Goal: Information Seeking & Learning: Learn about a topic

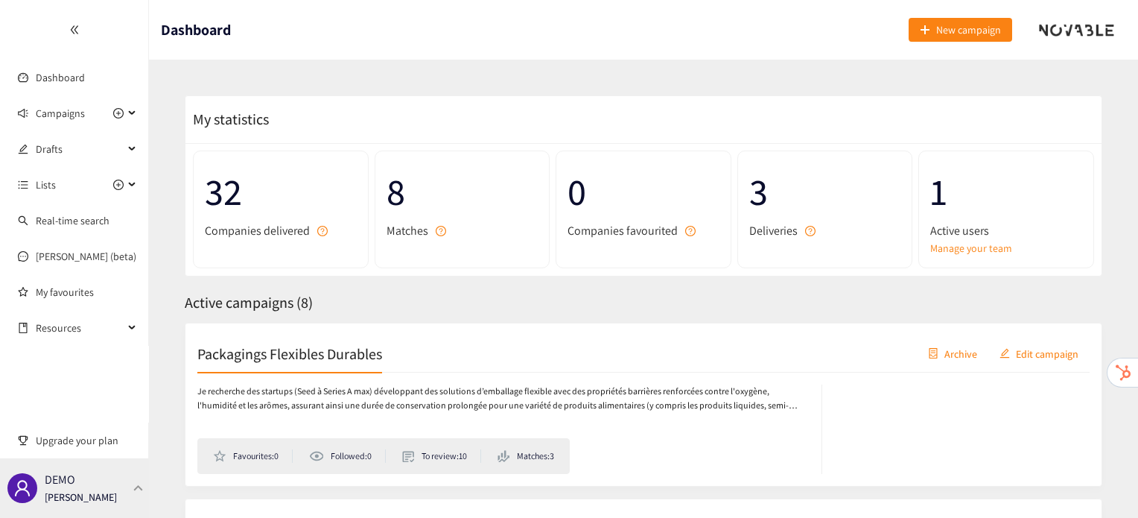
click at [101, 488] on div "DEMO Irene Violetta" at bounding box center [81, 488] width 72 height 22
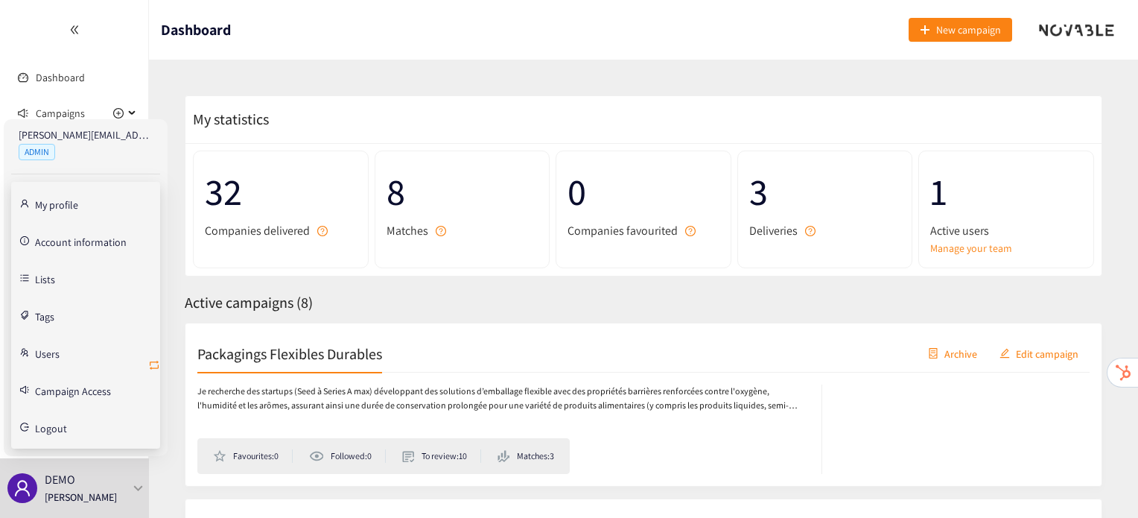
click at [150, 368] on icon "retweet" at bounding box center [154, 365] width 12 height 12
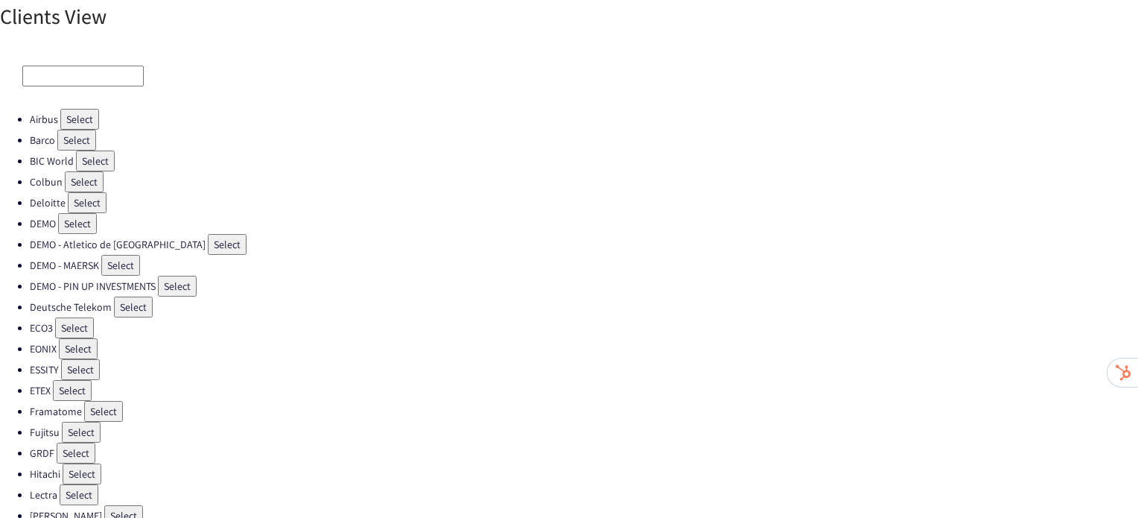
click at [86, 321] on button "Select" at bounding box center [74, 327] width 39 height 21
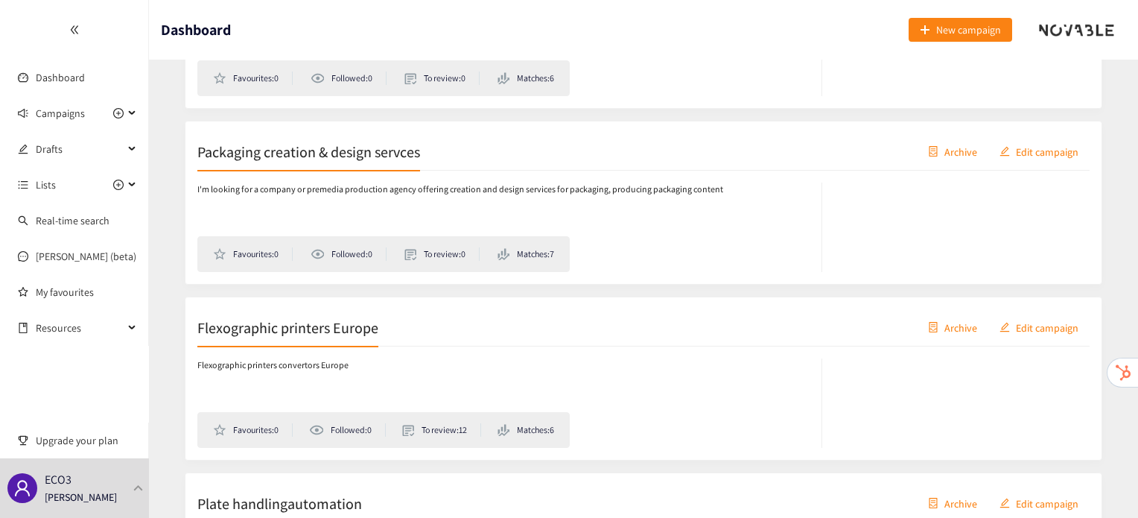
scroll to position [731, 0]
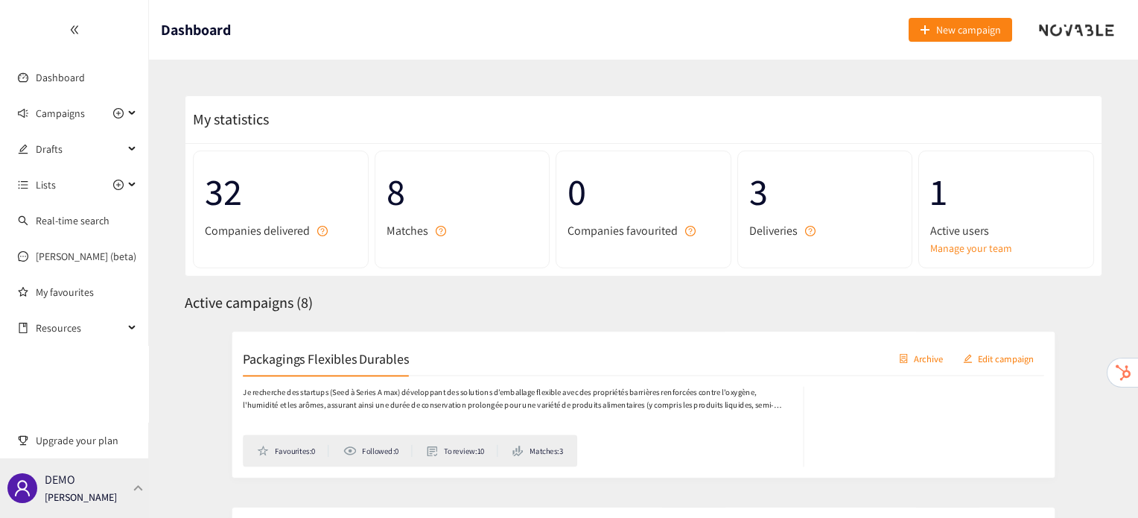
click at [144, 490] on div at bounding box center [138, 487] width 13 height 7
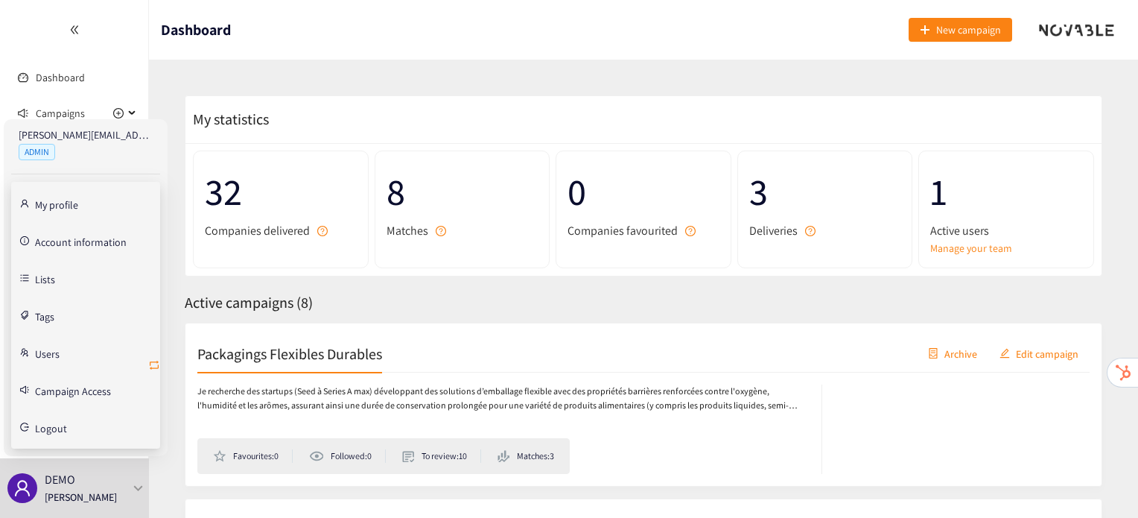
click at [153, 360] on icon "retweet" at bounding box center [154, 365] width 12 height 12
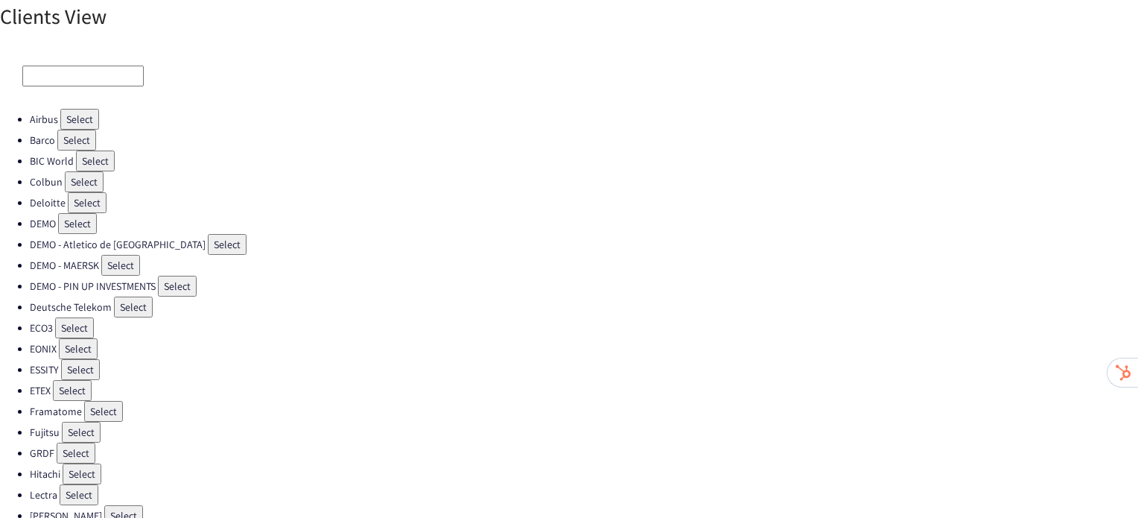
click at [77, 385] on button "Select" at bounding box center [72, 390] width 39 height 21
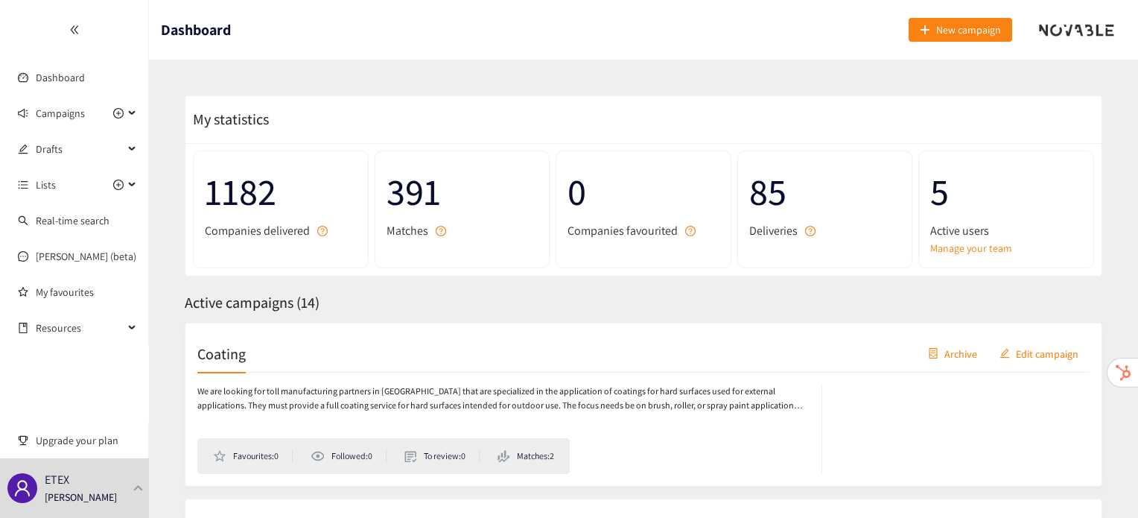
click at [232, 354] on h2 "Coating" at bounding box center [221, 353] width 48 height 21
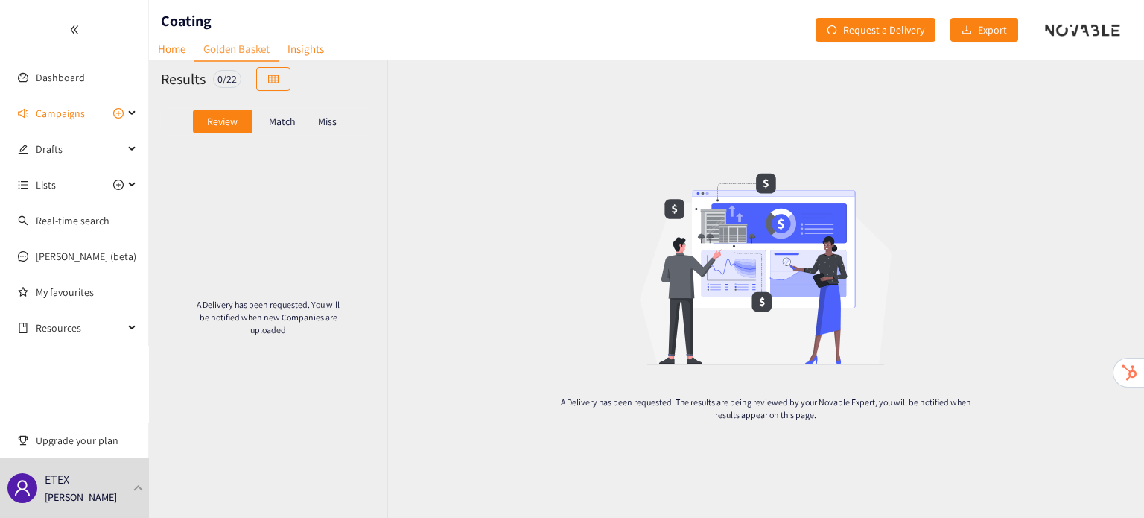
click at [322, 124] on p "Miss" at bounding box center [327, 121] width 19 height 12
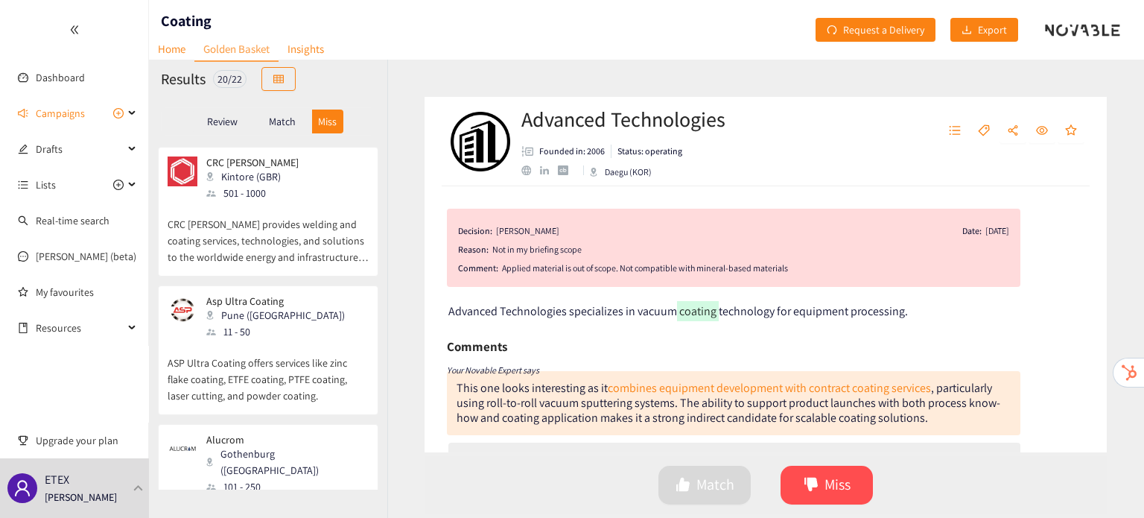
scroll to position [244, 0]
click at [325, 326] on div "Asp Ultra Coating Pune (IND) 11 - 50" at bounding box center [268, 318] width 201 height 45
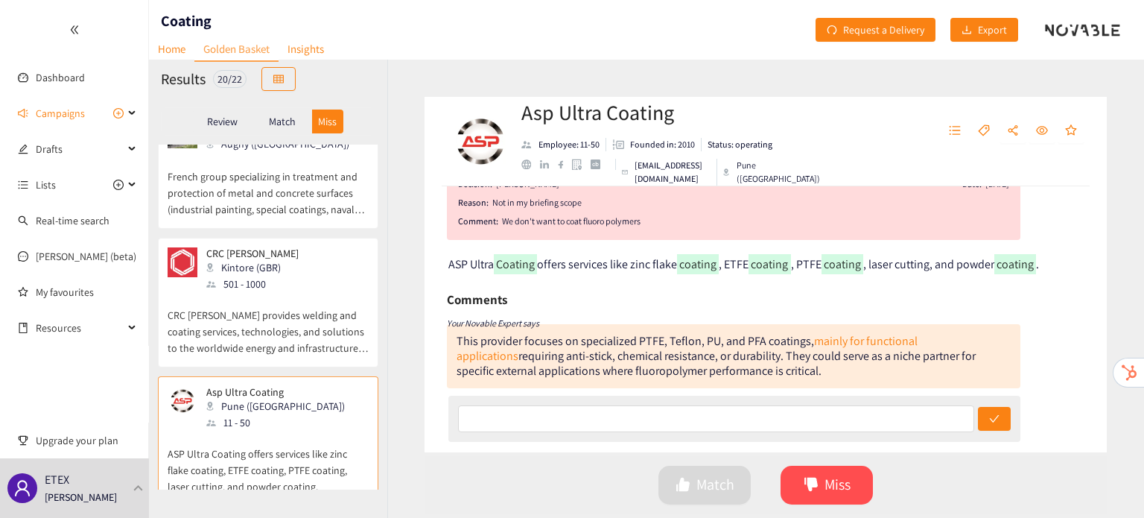
scroll to position [148, 0]
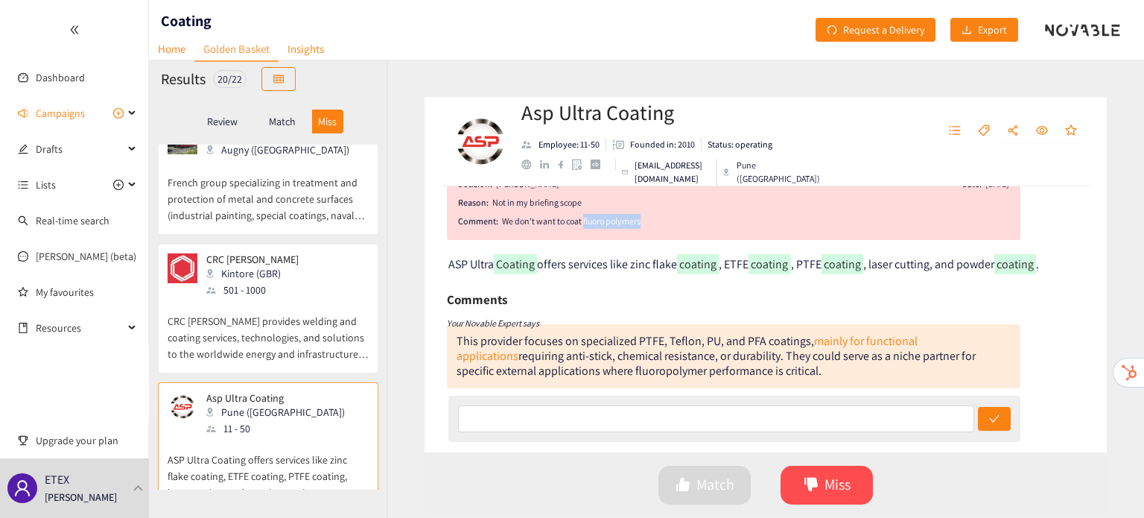
drag, startPoint x: 584, startPoint y: 222, endPoint x: 691, endPoint y: 220, distance: 107.3
click at [691, 220] on div "We don't want to coat fluoro polymers" at bounding box center [755, 221] width 507 height 15
copy div "fluoro polymers"
click at [244, 344] on p "CRC [PERSON_NAME] provides welding and coating services, technologies, and solu…" at bounding box center [268, 330] width 201 height 64
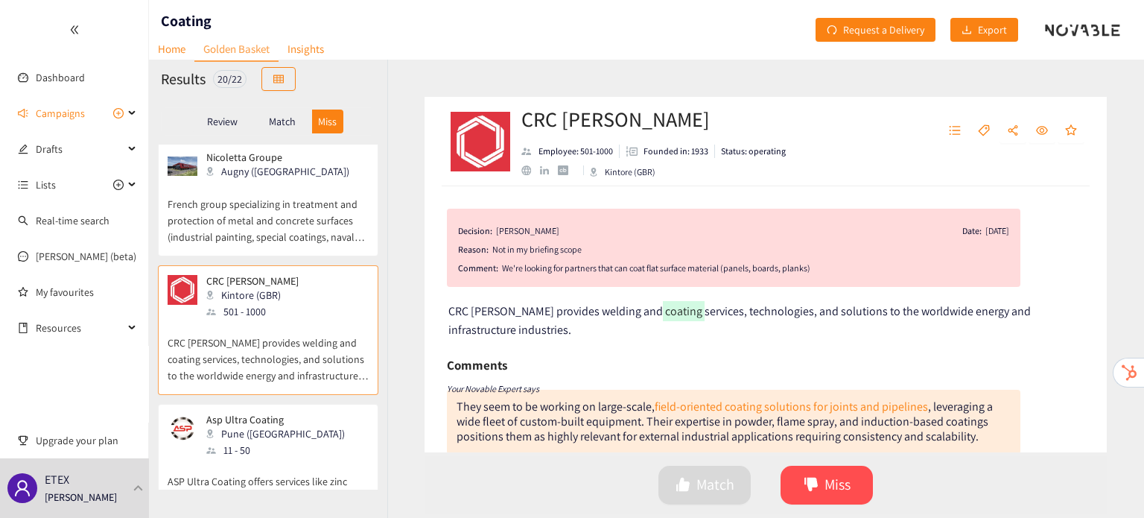
scroll to position [48, 0]
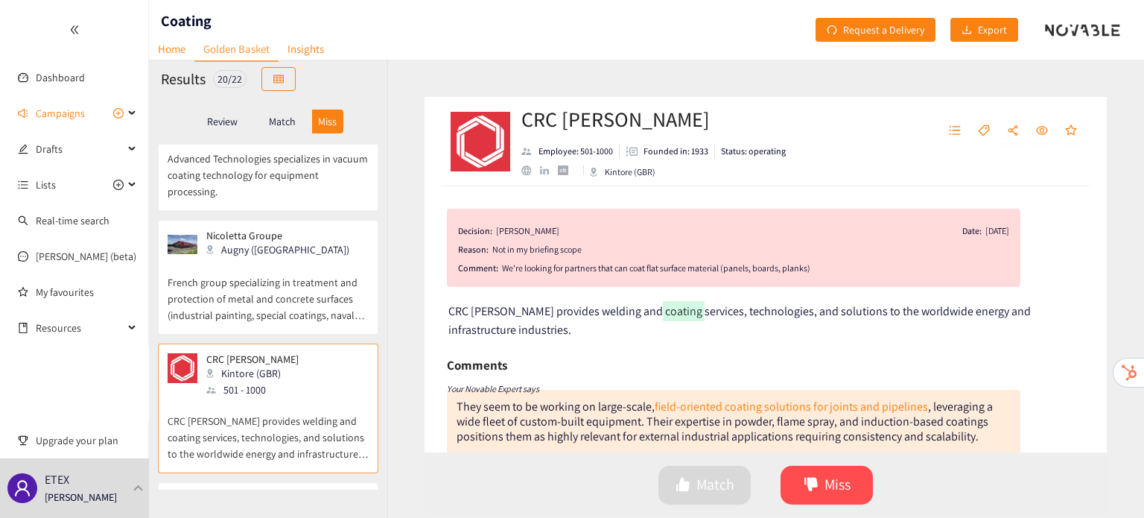
click at [232, 271] on p "French group specializing in treatment and protection of metal and concrete sur…" at bounding box center [268, 291] width 201 height 64
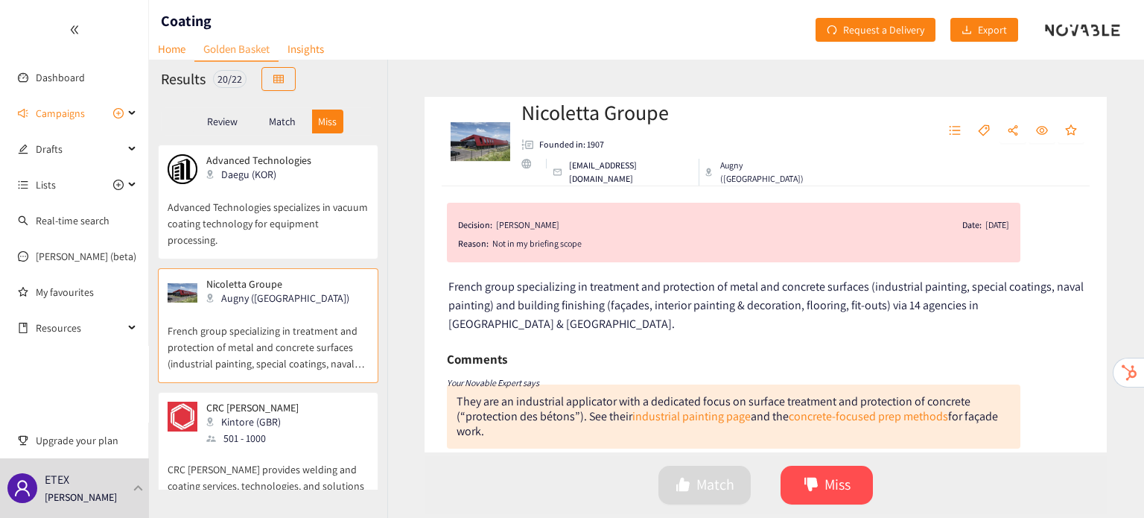
scroll to position [4, 0]
click at [283, 243] on p "Advanced Technologies specializes in vacuum coating technology for equipment pr…" at bounding box center [268, 216] width 201 height 64
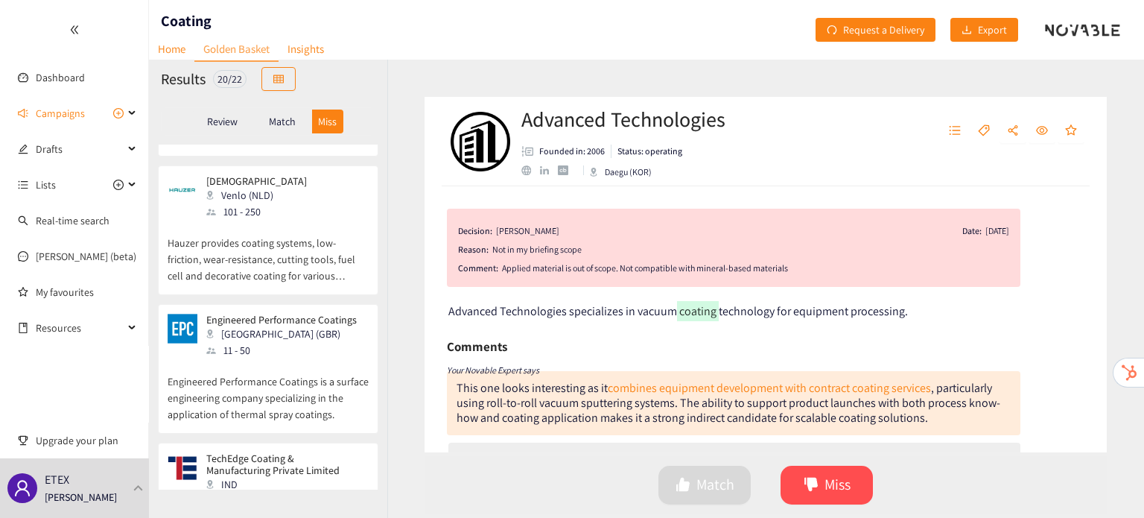
scroll to position [2335, 0]
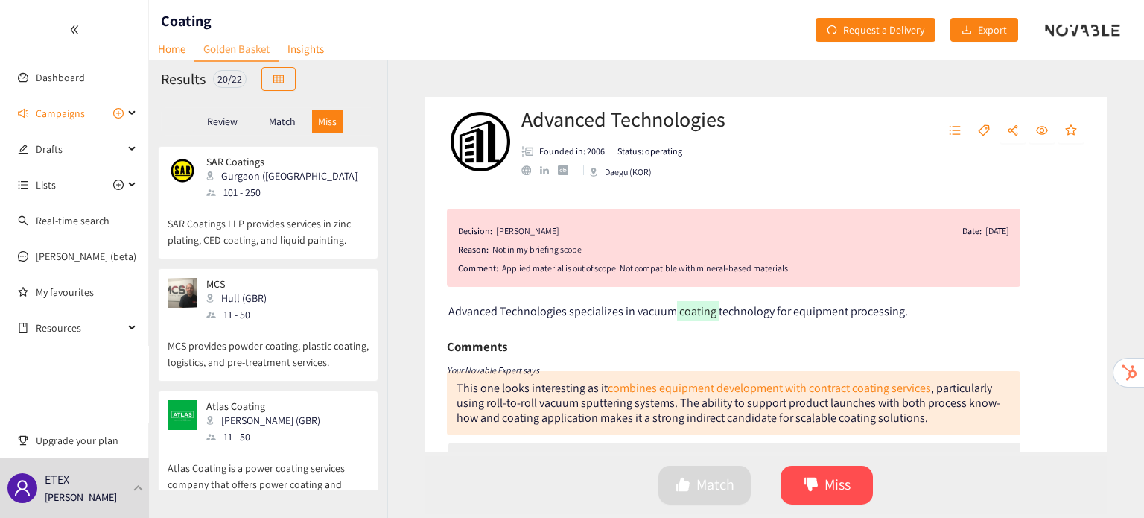
click at [258, 445] on p "Atlas Coating is a power coating services company that offers power coating and…" at bounding box center [268, 477] width 201 height 64
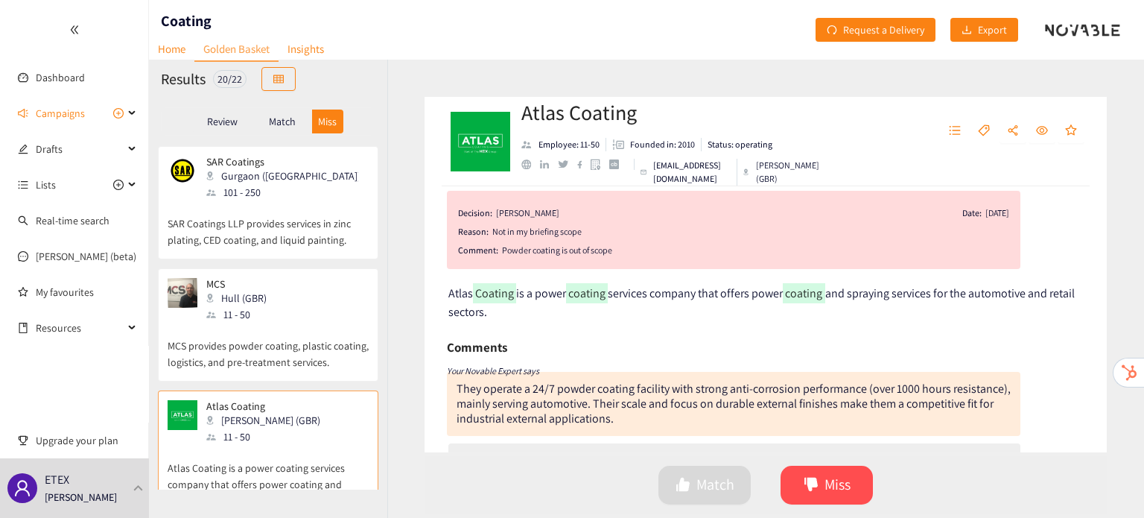
scroll to position [19, 0]
click at [259, 329] on p "MCS provides powder coating, plastic coating, logistics, and pre-treatment serv…" at bounding box center [268, 347] width 201 height 48
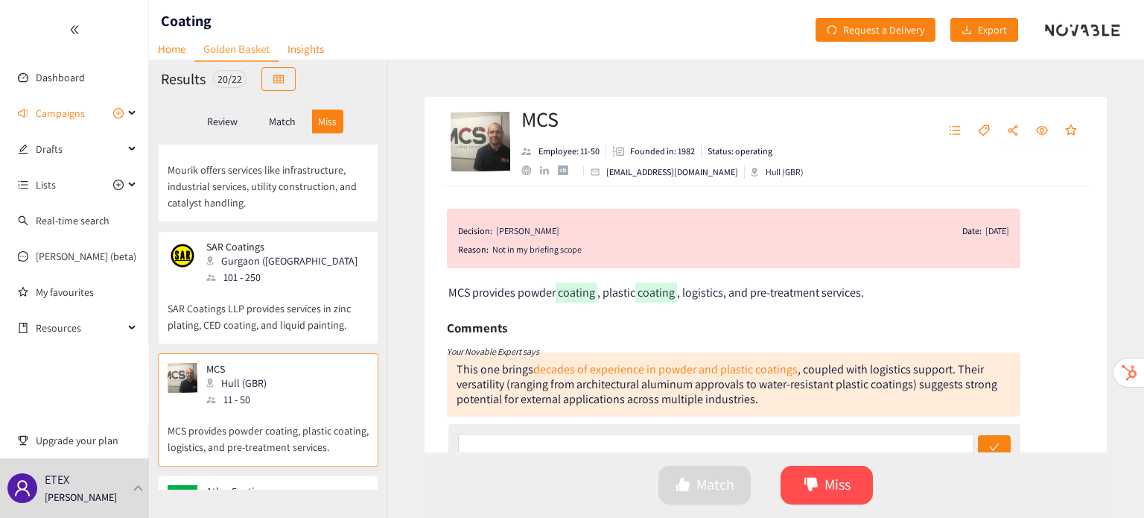
scroll to position [2206, 0]
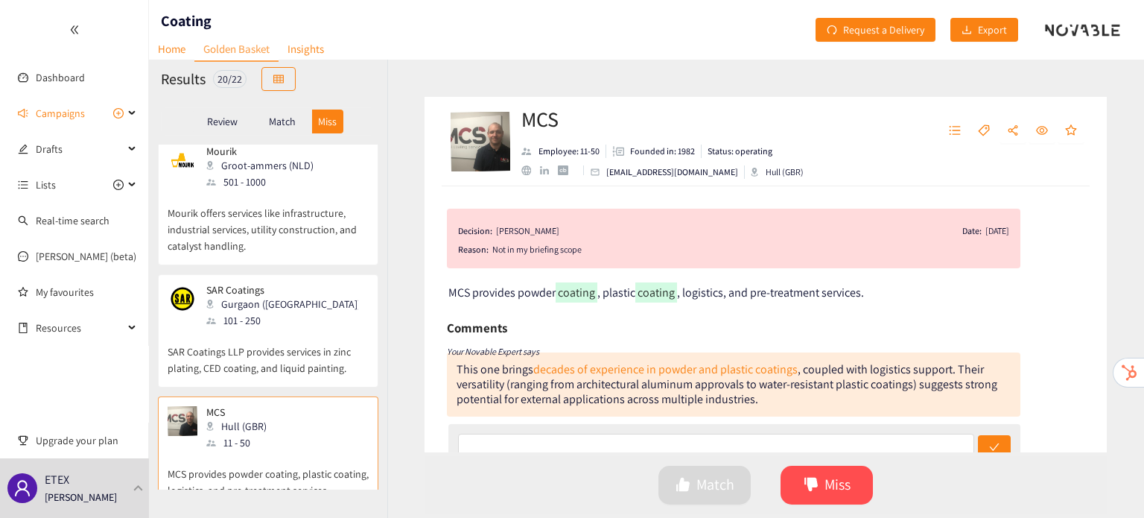
click at [259, 329] on p "SAR Coatings LLP provides services in zinc plating, CED coating, and liquid pai…" at bounding box center [268, 353] width 201 height 48
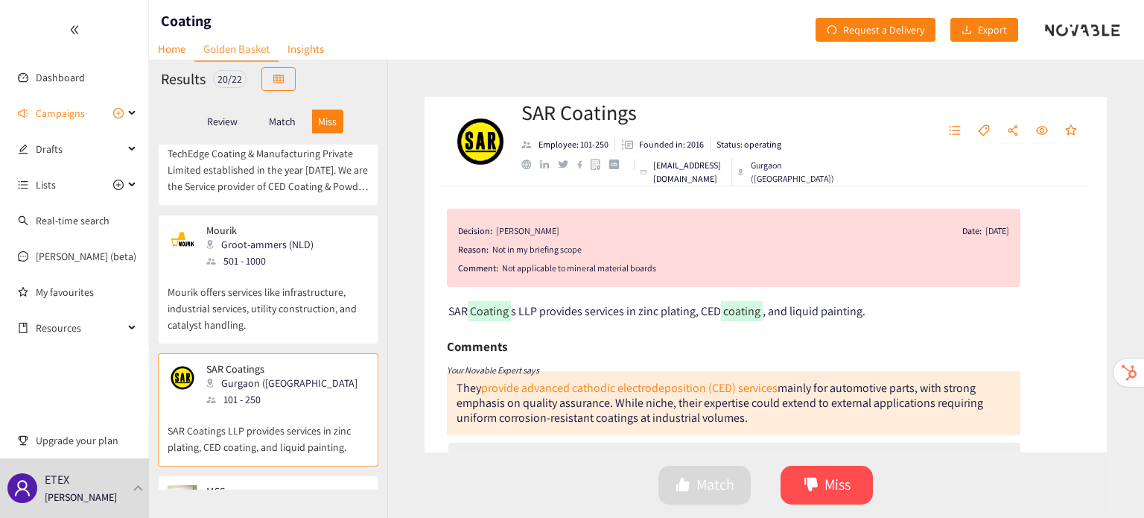
scroll to position [2127, 0]
click at [271, 288] on p "Mourik offers services like infrastructure, industrial services, utility constr…" at bounding box center [268, 302] width 201 height 64
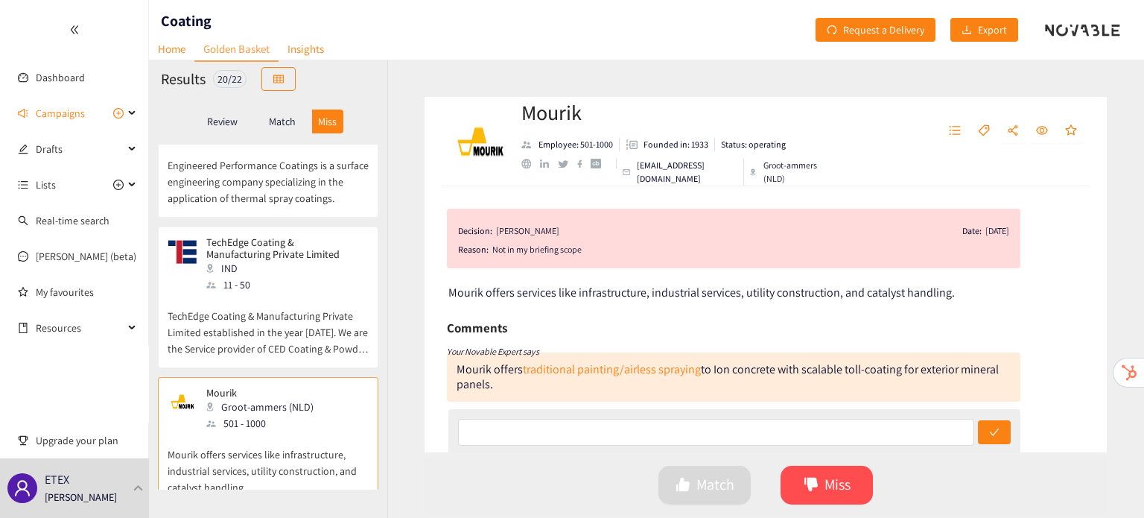
scroll to position [1961, 0]
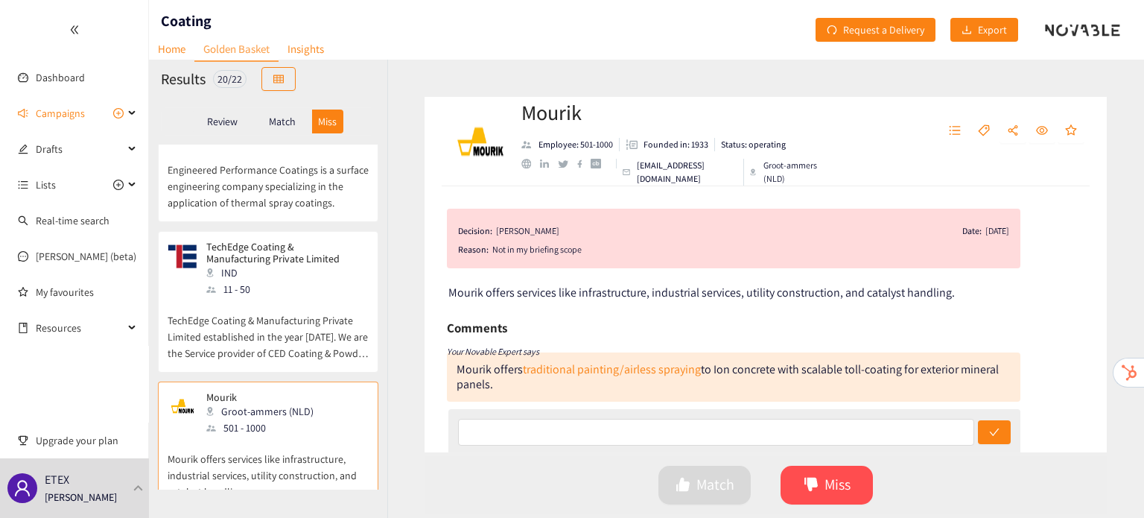
click at [282, 297] on p "TechEdge Coating & Manufacturing Private Limited established in the year [DATE]…" at bounding box center [268, 329] width 201 height 64
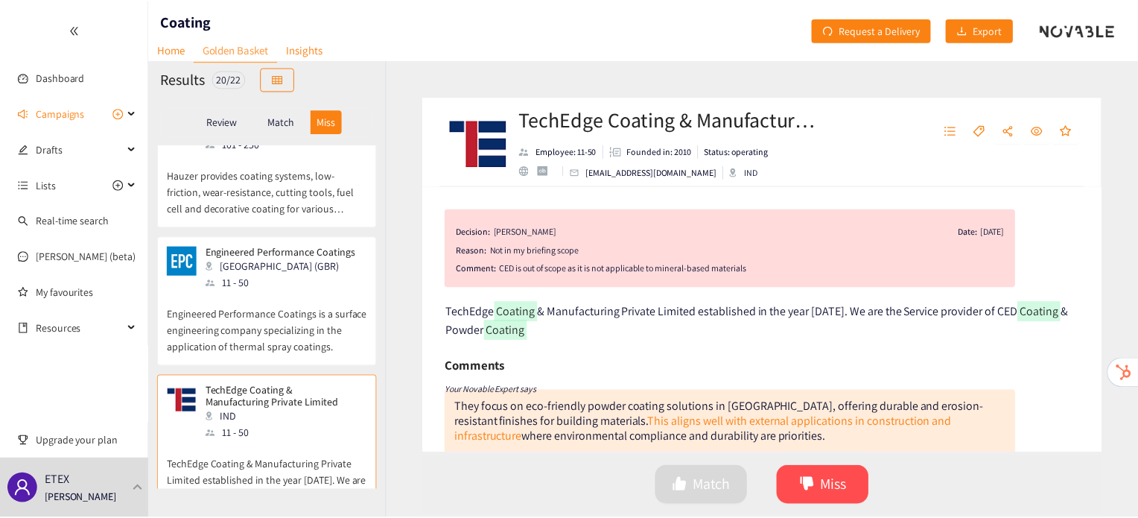
scroll to position [1816, 0]
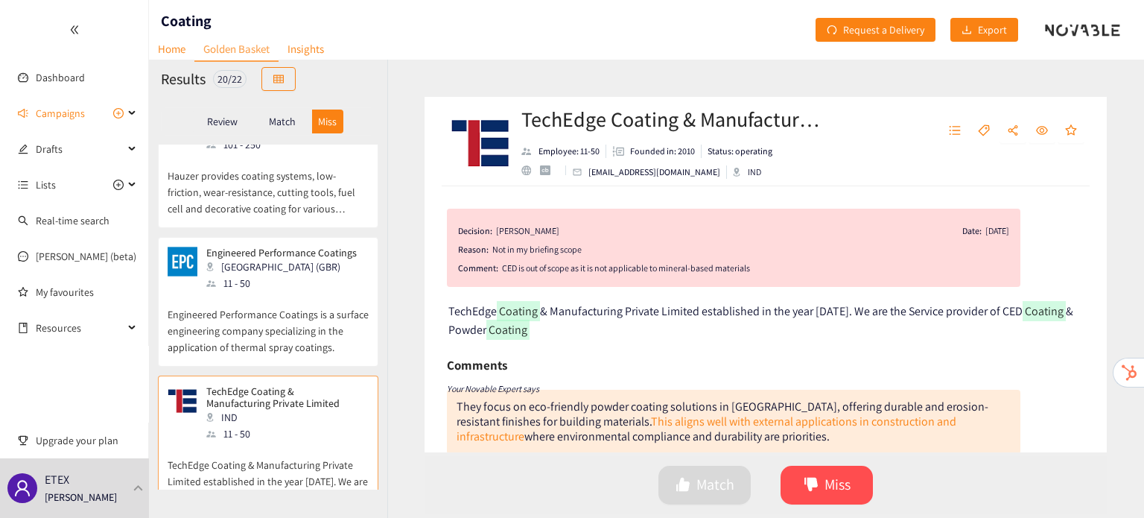
click at [282, 296] on p "Engineered Performance Coatings is a surface engineering company specializing i…" at bounding box center [268, 323] width 201 height 64
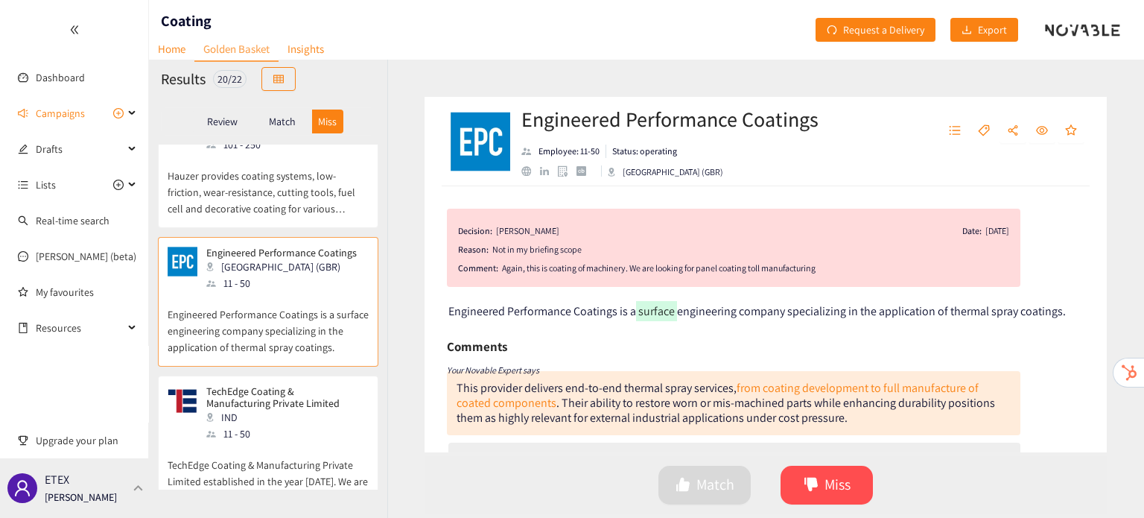
click at [74, 486] on div "ETEX [PERSON_NAME]" at bounding box center [81, 488] width 72 height 22
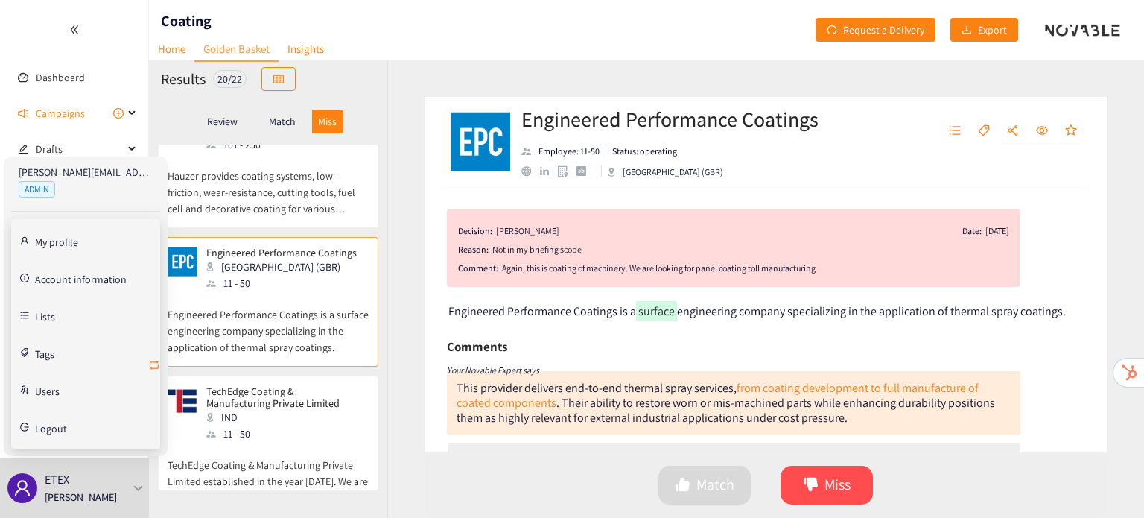
click at [154, 365] on icon "retweet" at bounding box center [154, 365] width 12 height 12
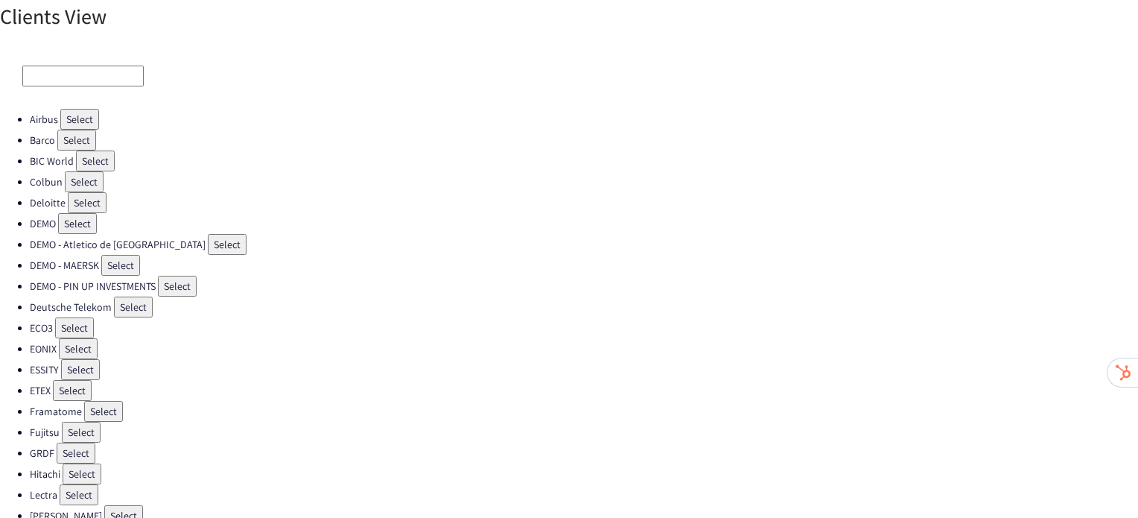
click at [84, 318] on button "Select" at bounding box center [74, 327] width 39 height 21
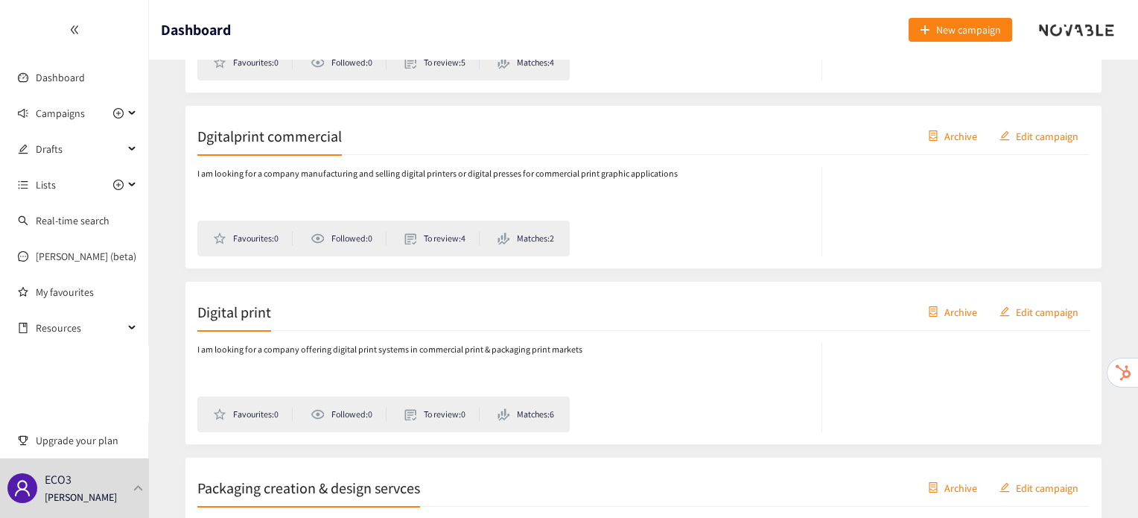
scroll to position [774, 0]
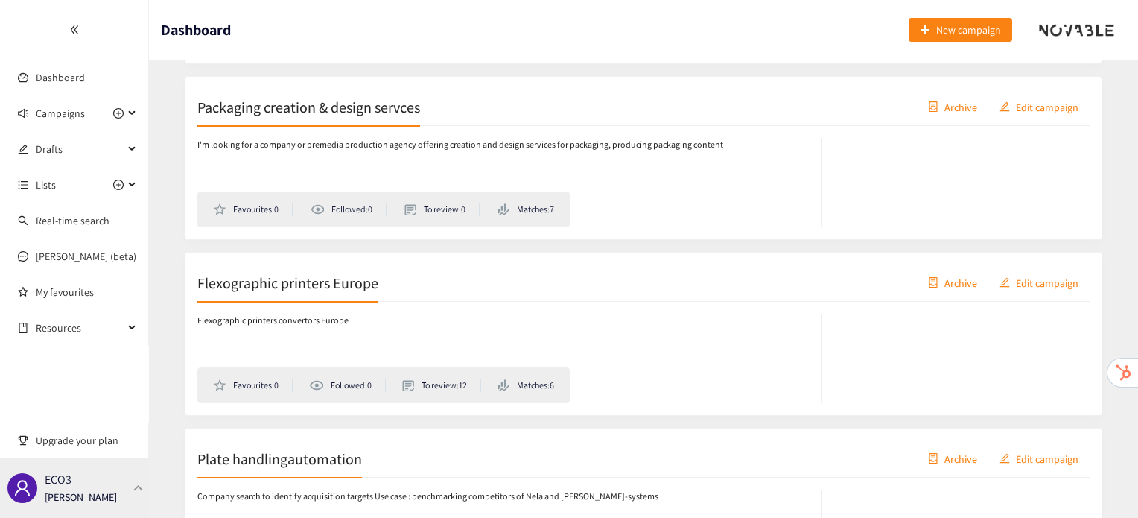
click at [126, 482] on div "ECO3 [PERSON_NAME]" at bounding box center [74, 488] width 149 height 60
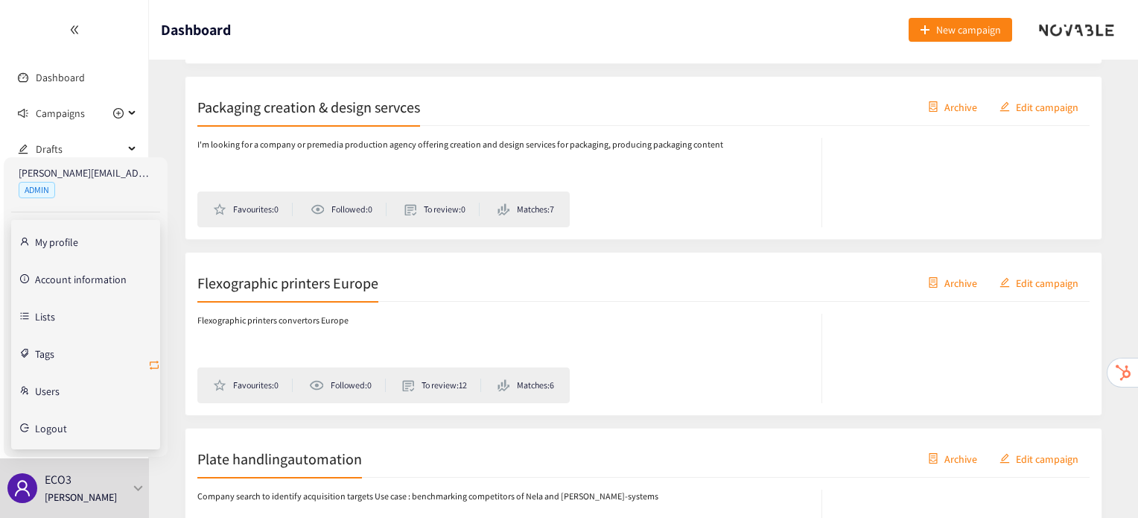
click at [150, 360] on icon "retweet" at bounding box center [154, 365] width 12 height 12
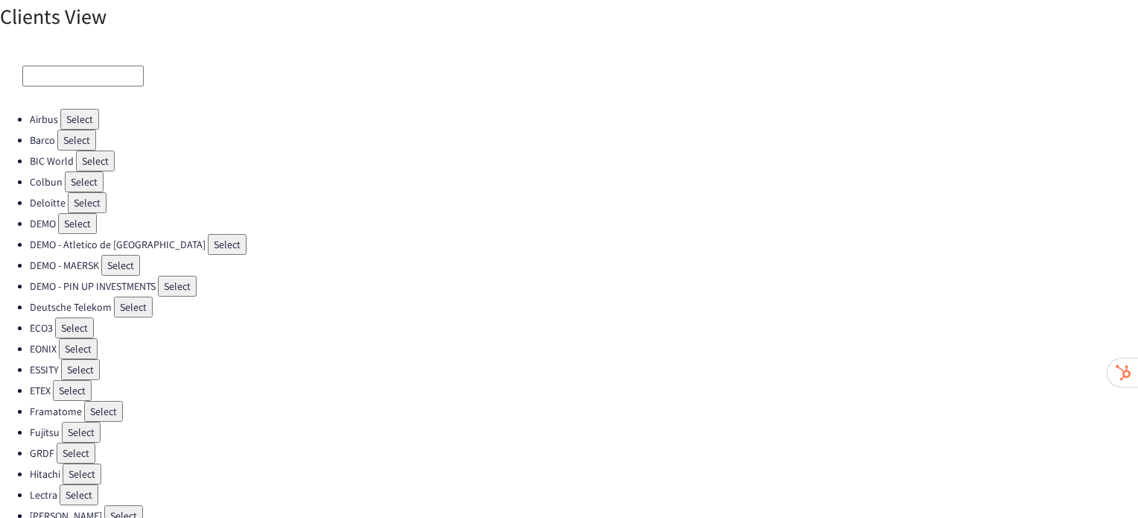
click at [80, 380] on button "Select" at bounding box center [72, 390] width 39 height 21
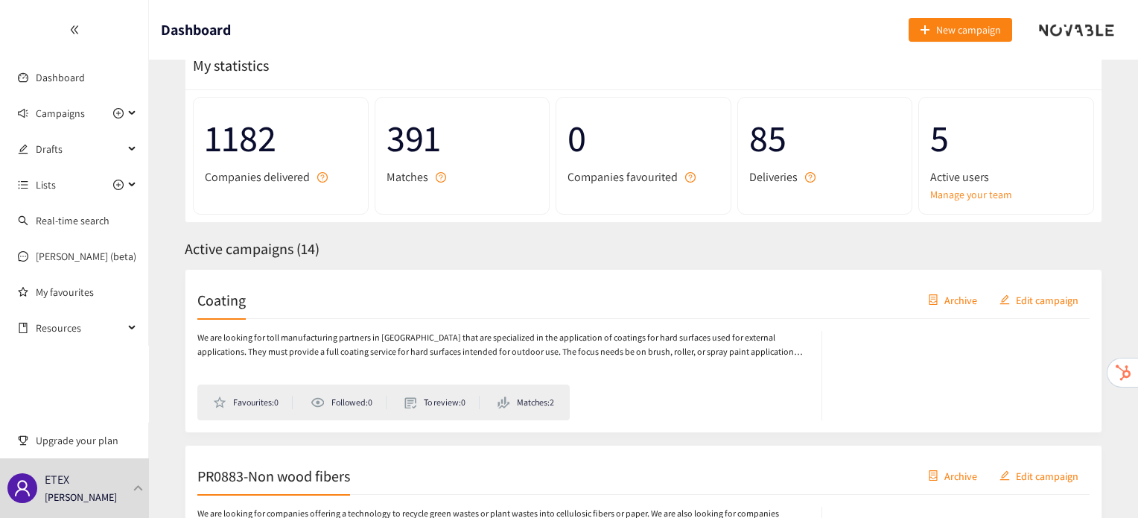
scroll to position [58, 0]
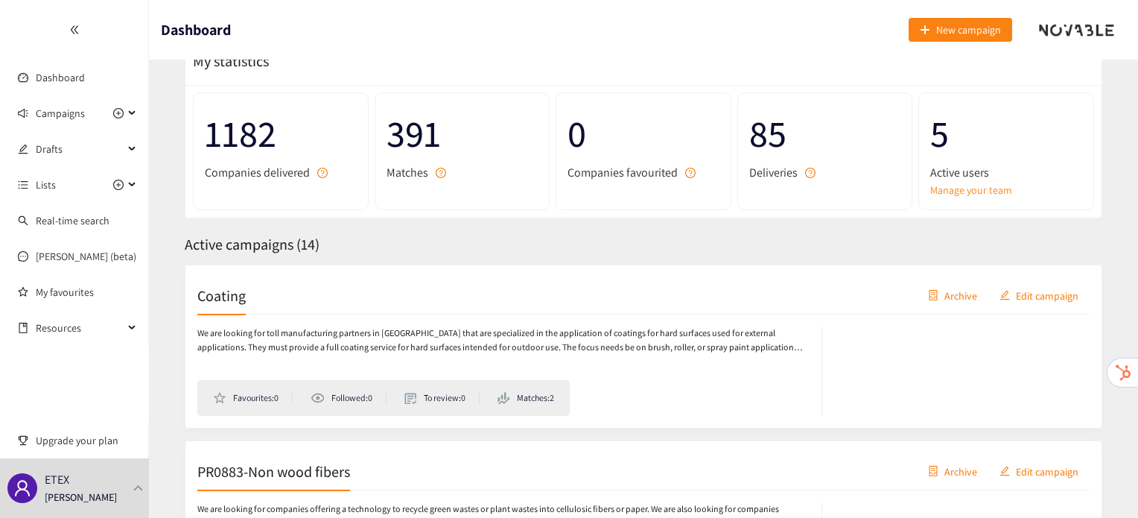
click at [224, 315] on div "We are looking for toll manufacturing partners in [GEOGRAPHIC_DATA] that are sp…" at bounding box center [643, 364] width 892 height 101
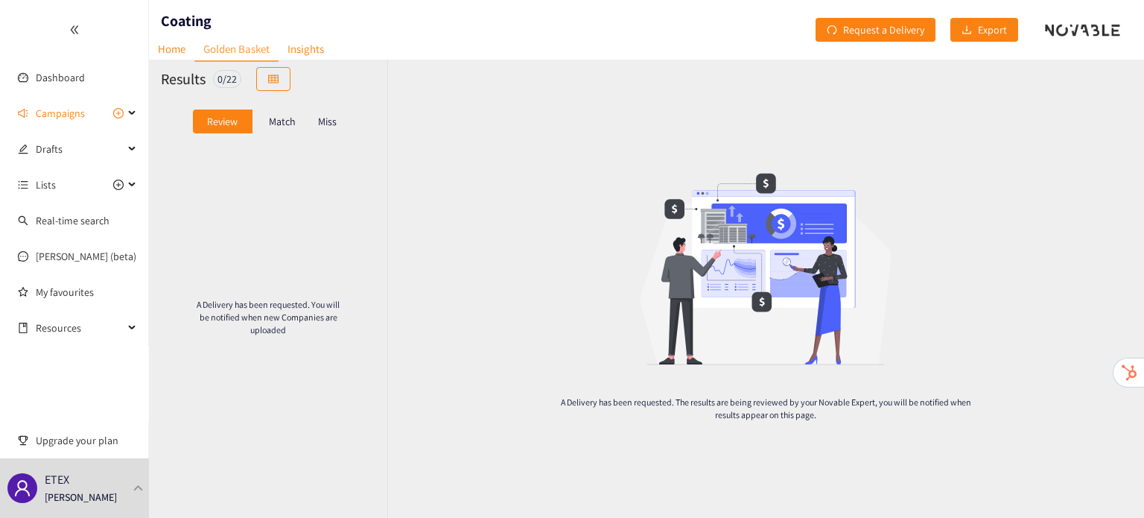
click at [286, 125] on p "Match" at bounding box center [282, 121] width 27 height 12
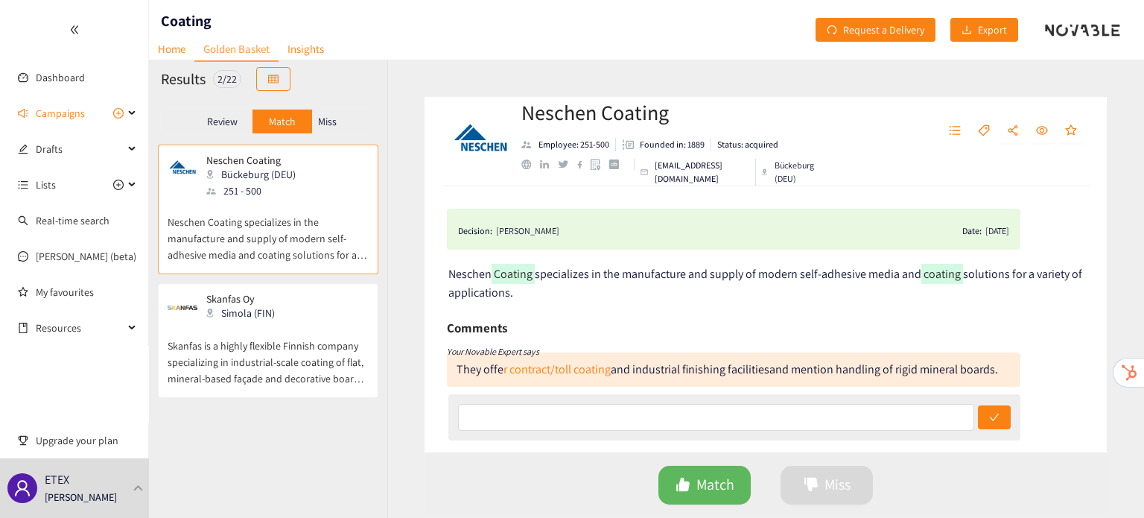
click at [294, 373] on p "Skanfas is a highly flexible Finnish company specializing in industrial-scale c…" at bounding box center [268, 355] width 201 height 64
